Goal: Information Seeking & Learning: Learn about a topic

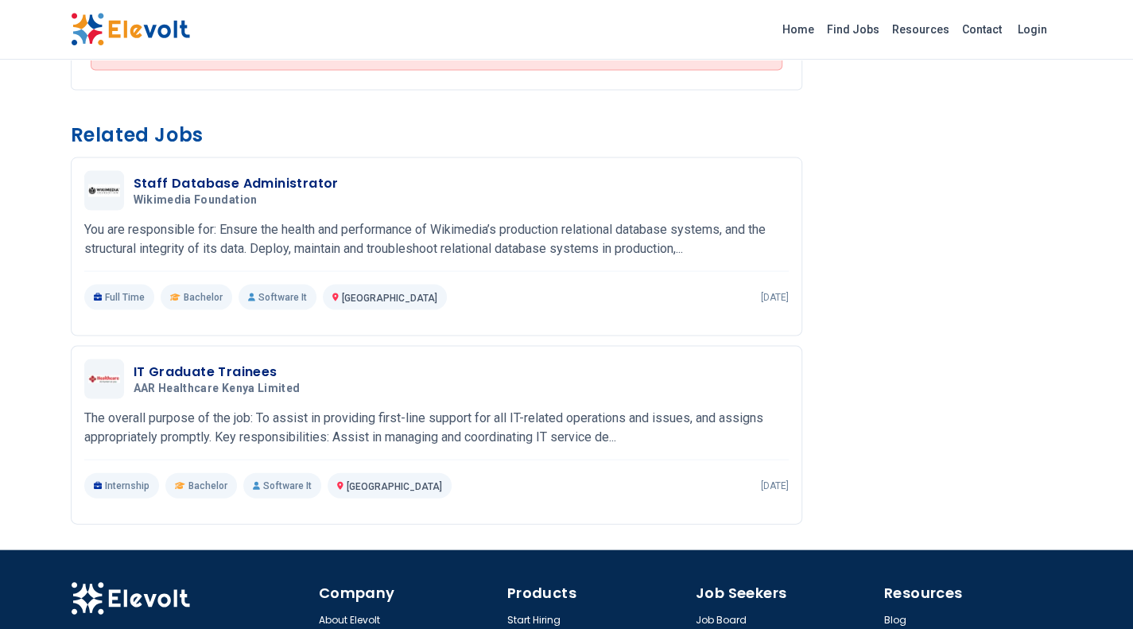
scroll to position [1680, 0]
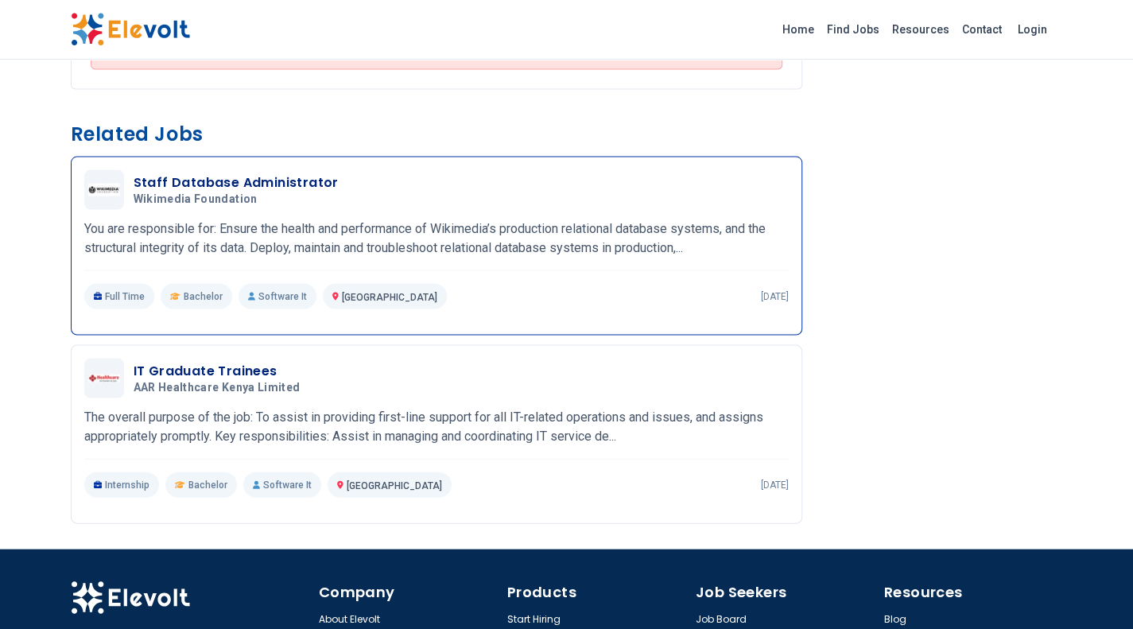
click at [266, 206] on h5 "Wikimedia Foundation" at bounding box center [233, 199] width 199 height 14
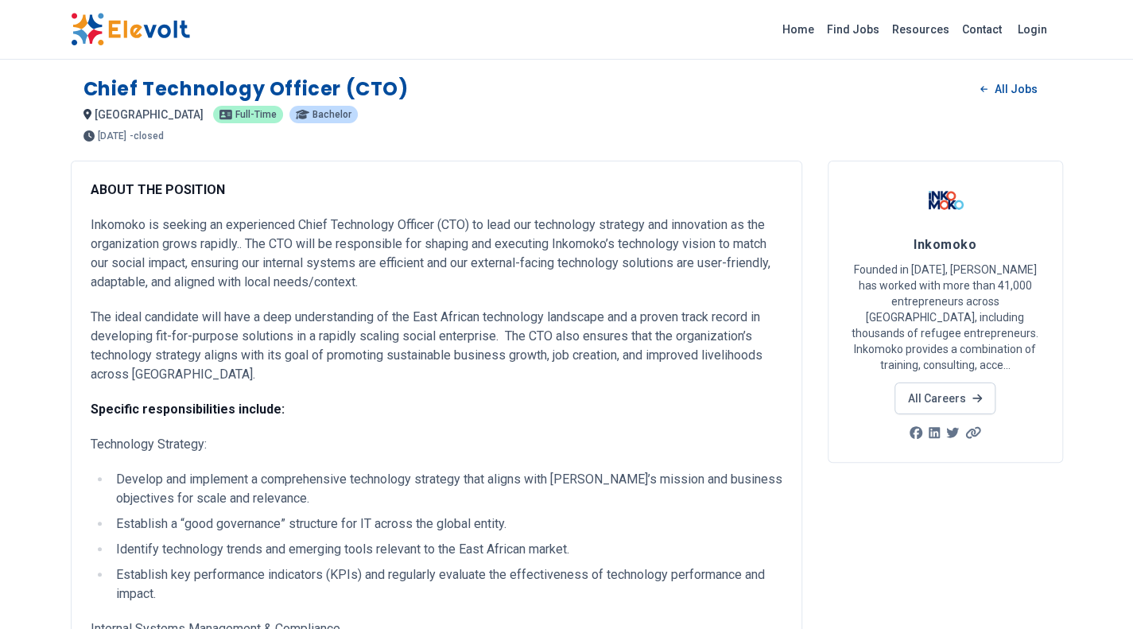
click at [126, 134] on span "10 months ago" at bounding box center [112, 136] width 29 height 10
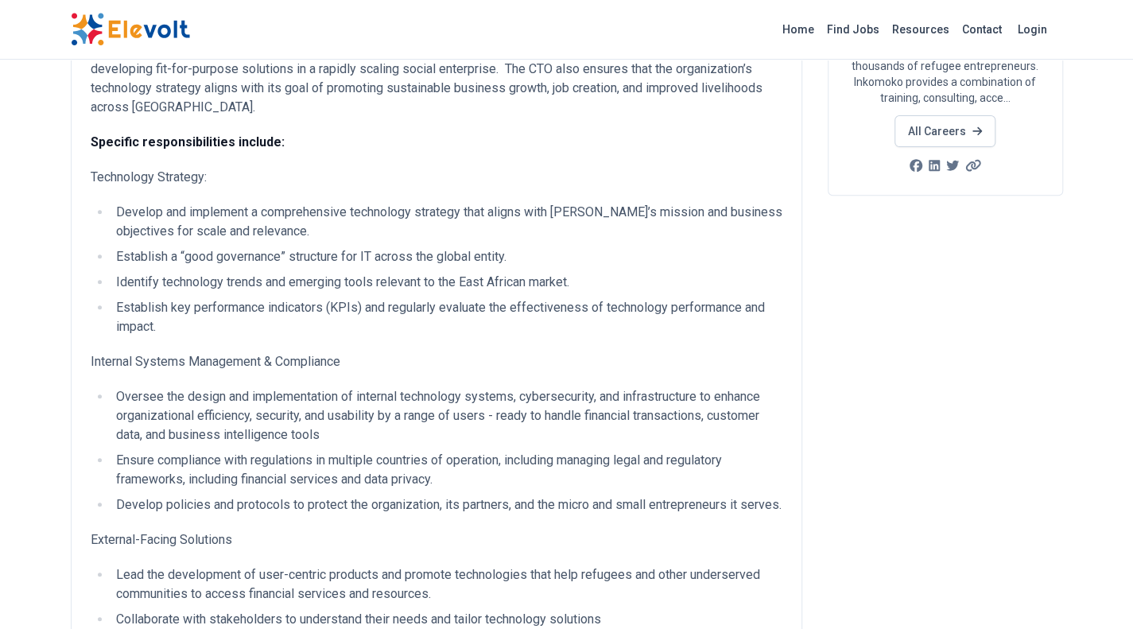
scroll to position [272, 0]
